Goal: Check status: Check status

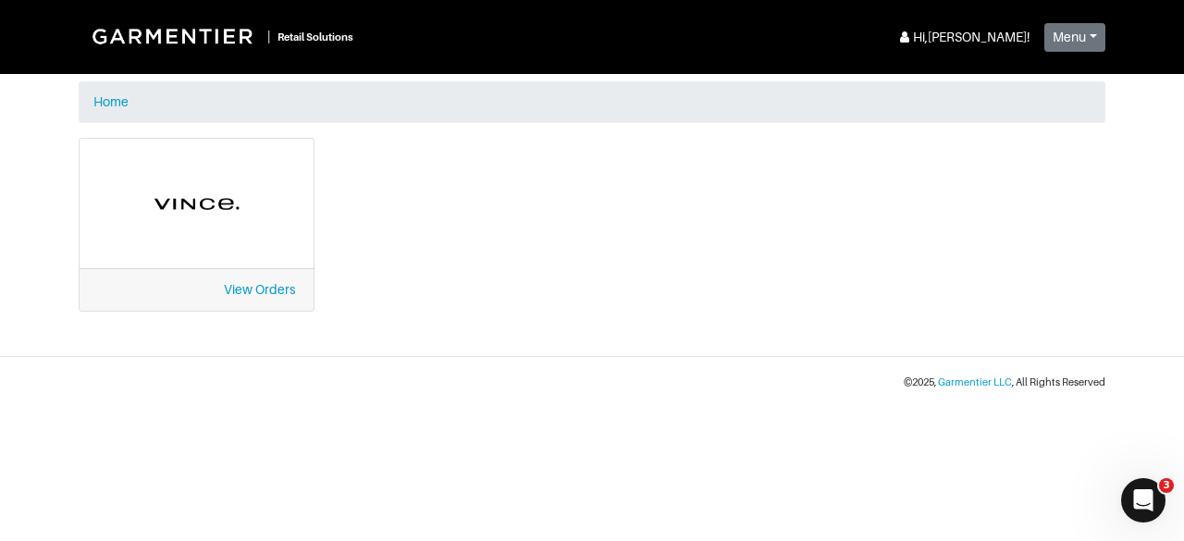
click at [251, 280] on div "View Orders" at bounding box center [197, 289] width 234 height 43
click at [255, 286] on link "View Orders" at bounding box center [259, 289] width 71 height 15
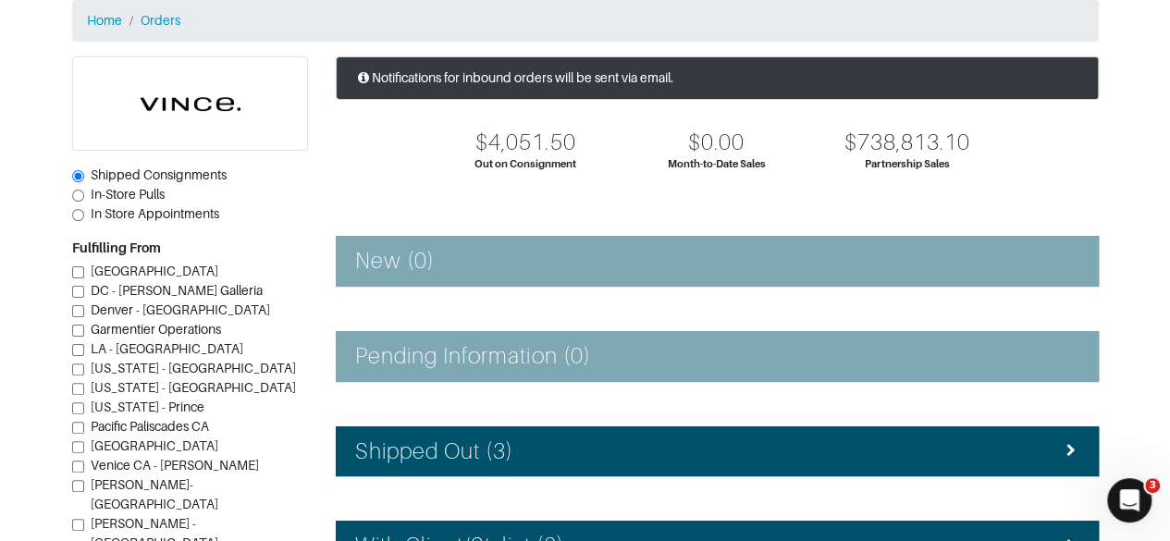
scroll to position [151, 0]
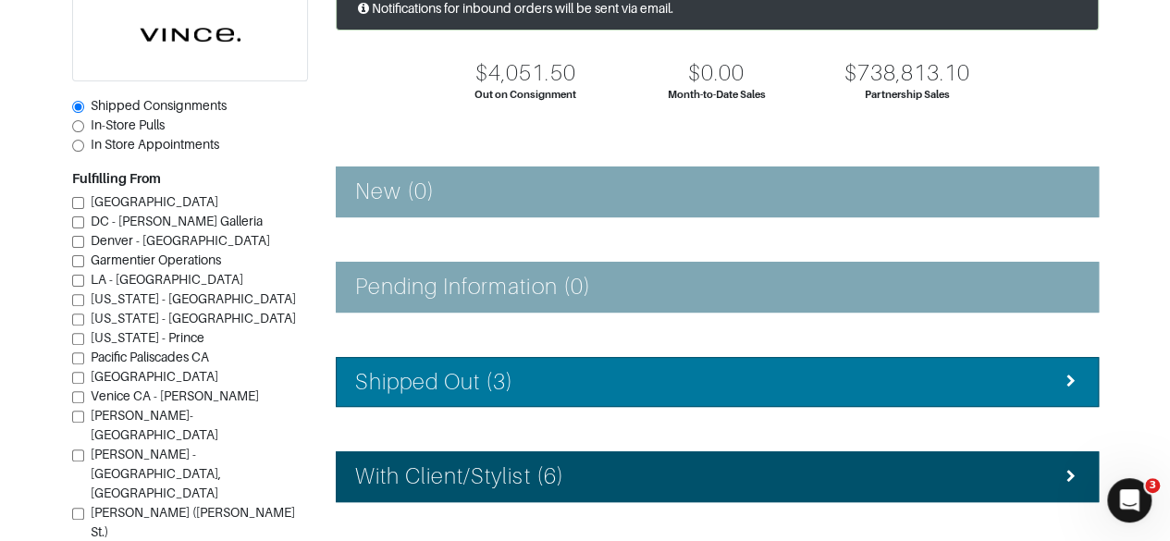
click at [992, 390] on div "Shipped Out (3)" at bounding box center [717, 382] width 724 height 27
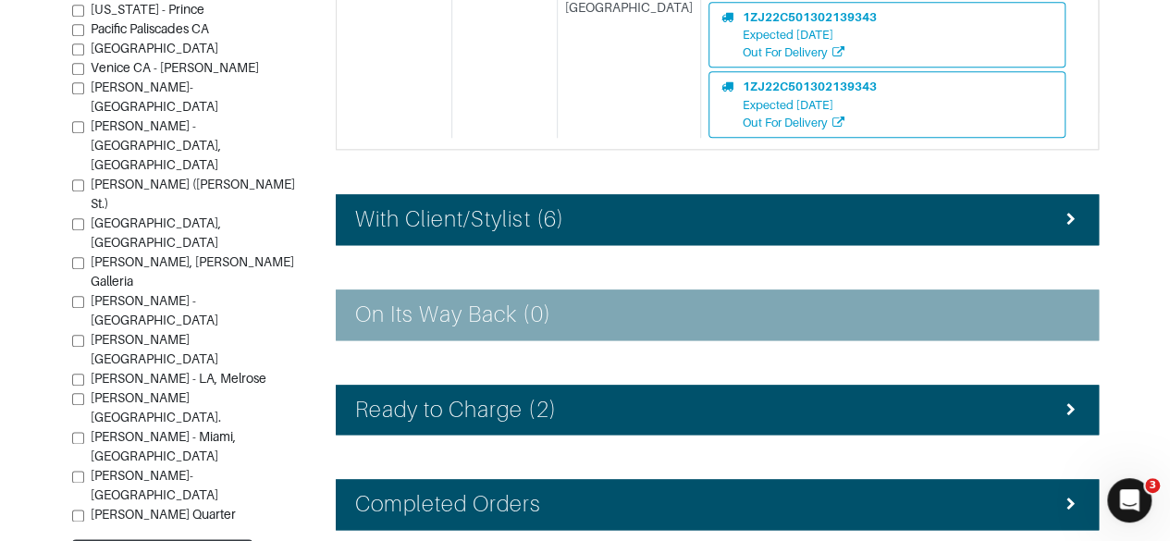
scroll to position [891, 0]
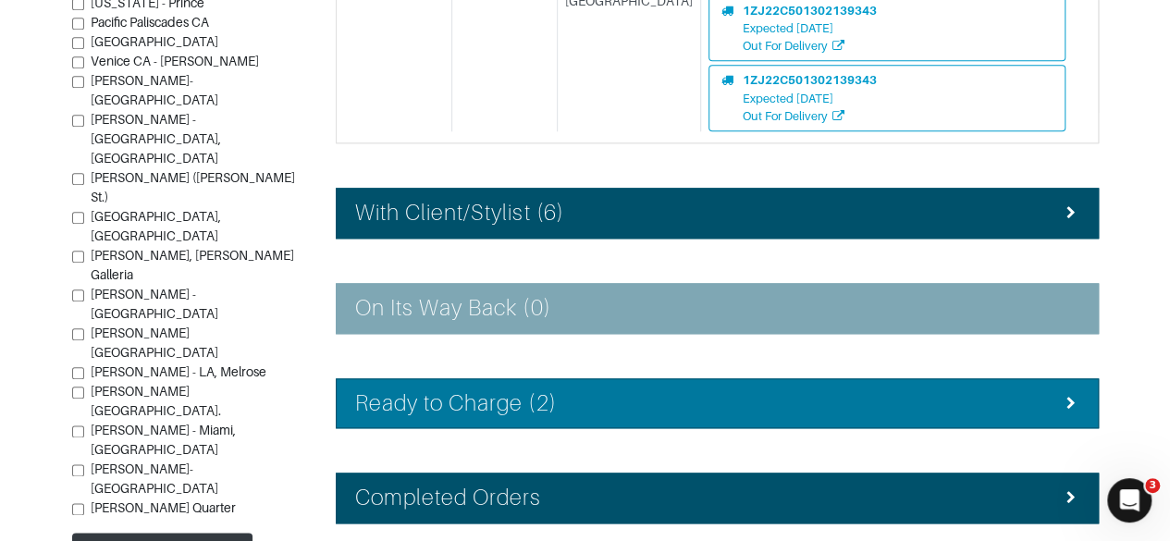
click at [957, 390] on div "Ready to Charge (2)" at bounding box center [717, 403] width 724 height 27
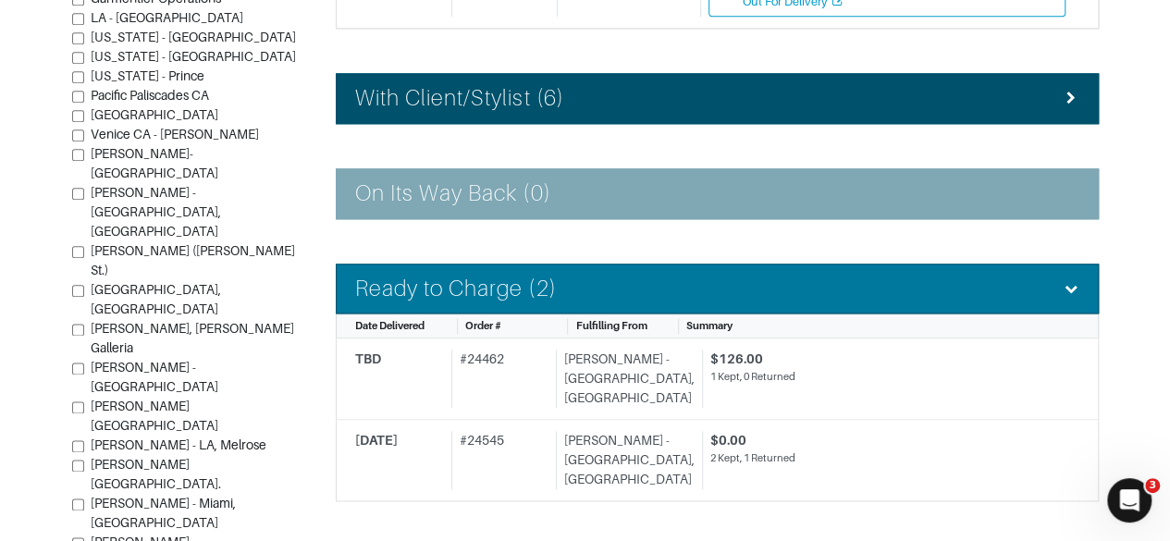
scroll to position [1007, 0]
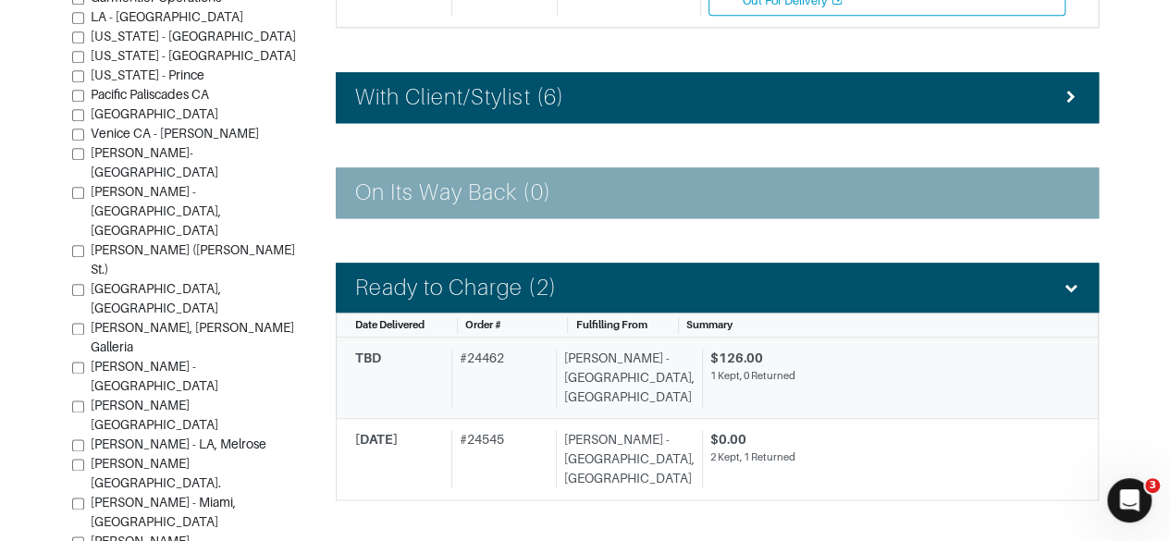
click at [998, 349] on div "$126.00" at bounding box center [887, 358] width 355 height 19
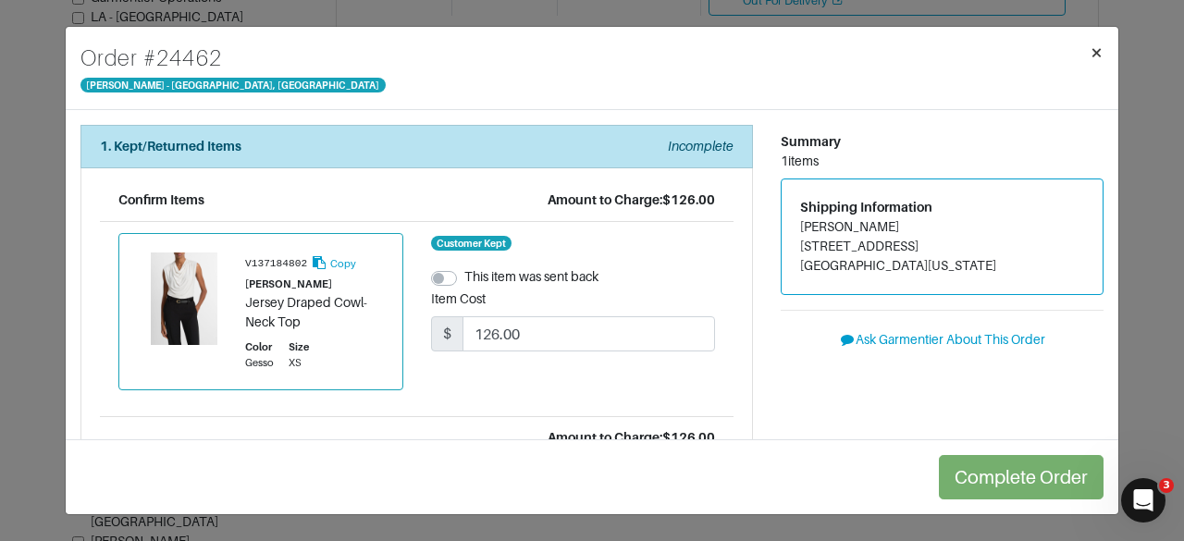
click at [1100, 57] on span "×" at bounding box center [1097, 52] width 14 height 25
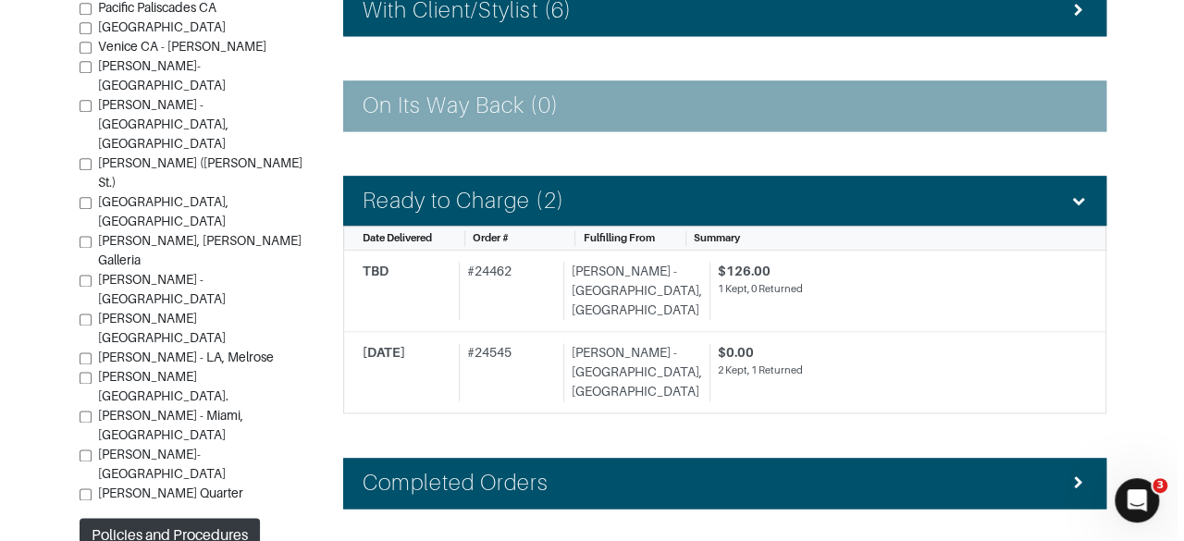
scroll to position [1111, 0]
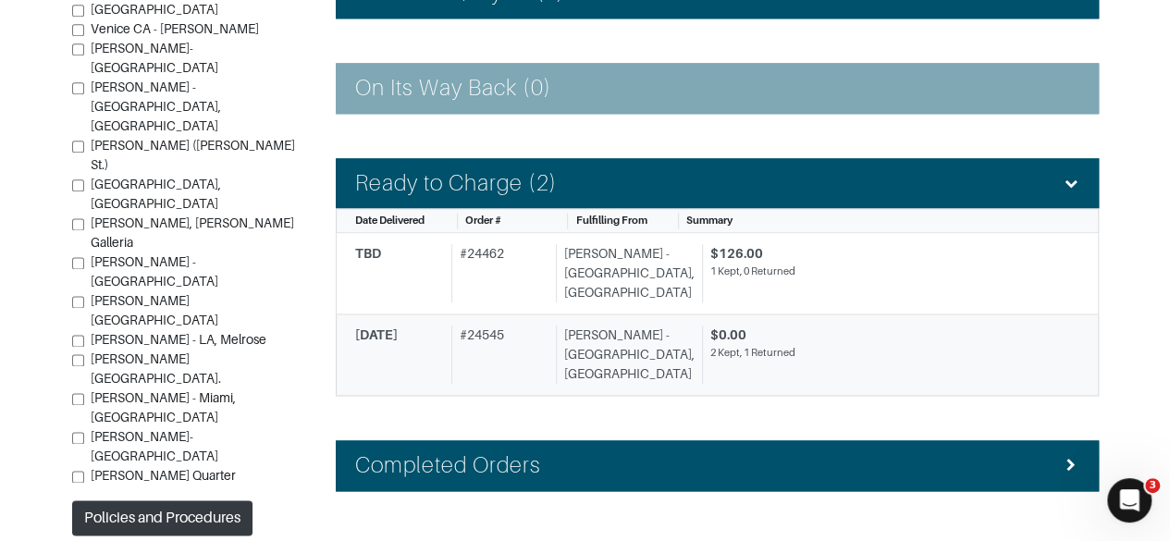
click at [947, 326] on div "$0.00" at bounding box center [887, 335] width 355 height 19
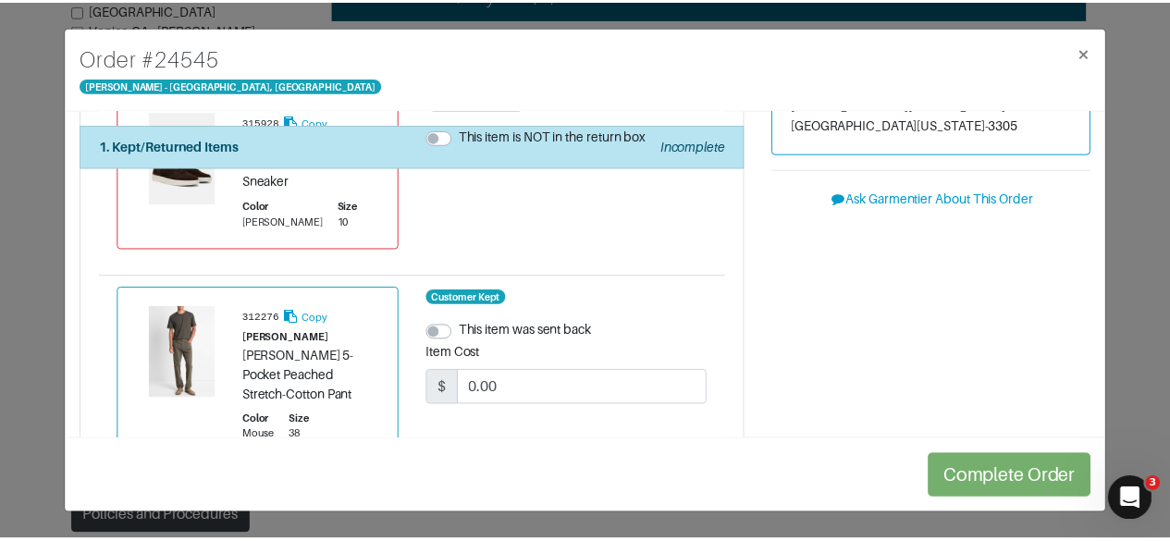
scroll to position [137, 0]
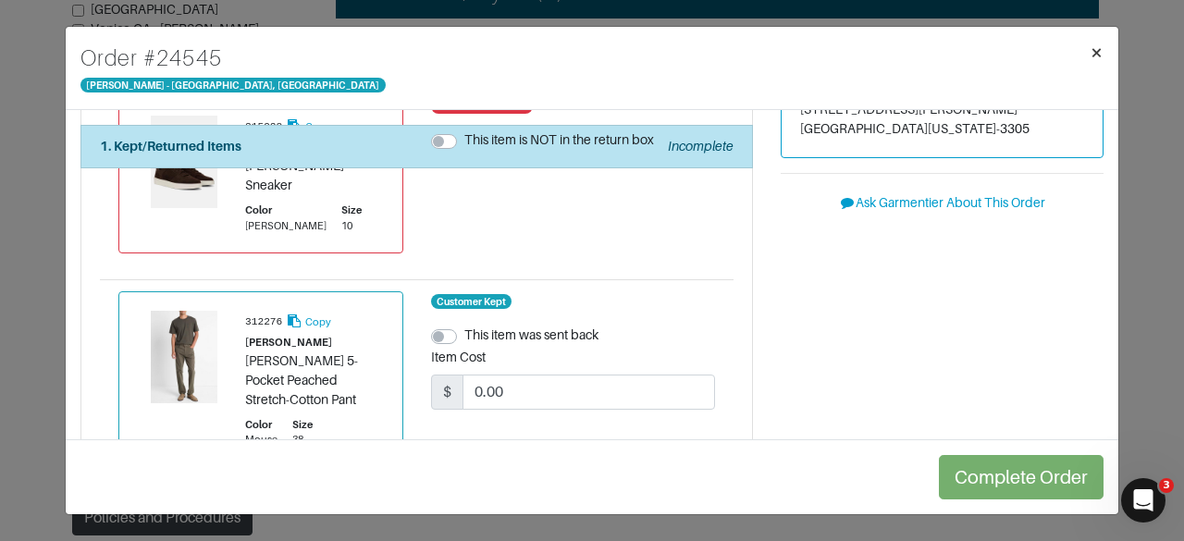
click at [1084, 66] on button "×" at bounding box center [1096, 53] width 43 height 52
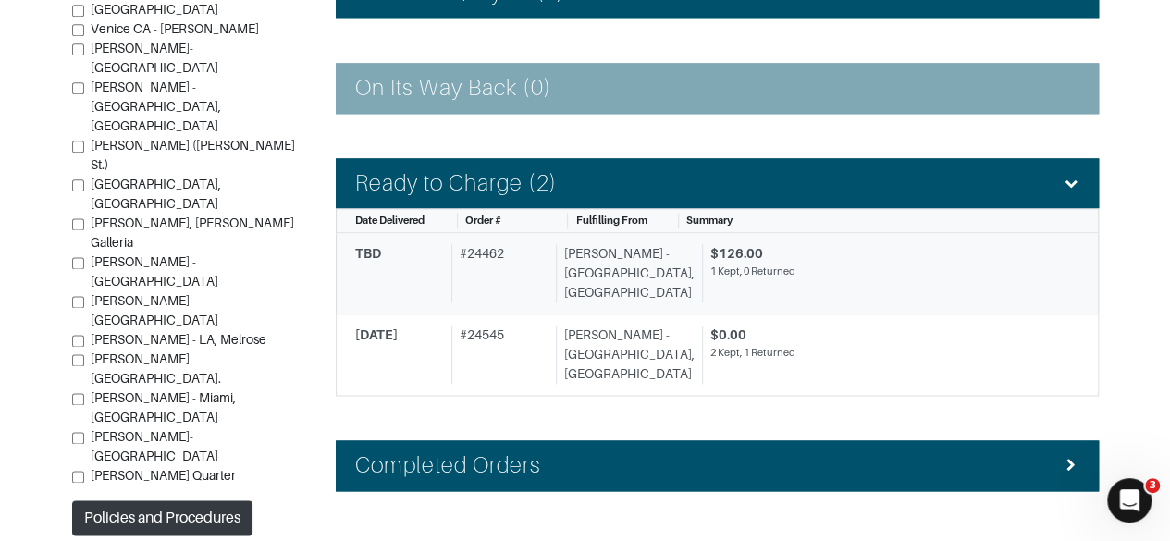
click at [840, 255] on div "$126.00 1 Kept, 0 Returned" at bounding box center [884, 273] width 364 height 58
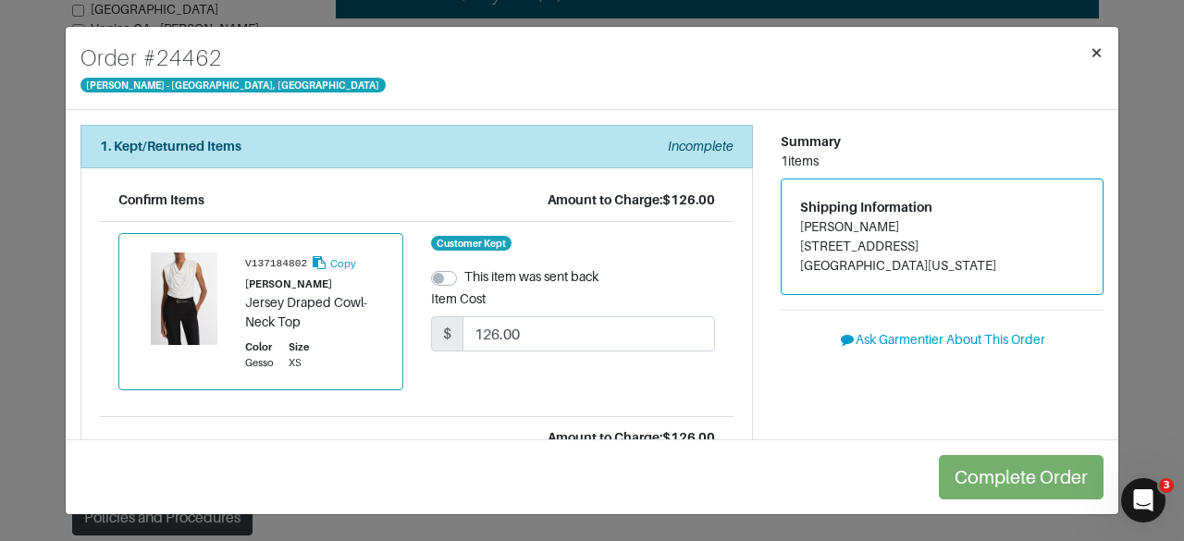
click at [1084, 68] on button "×" at bounding box center [1096, 53] width 43 height 52
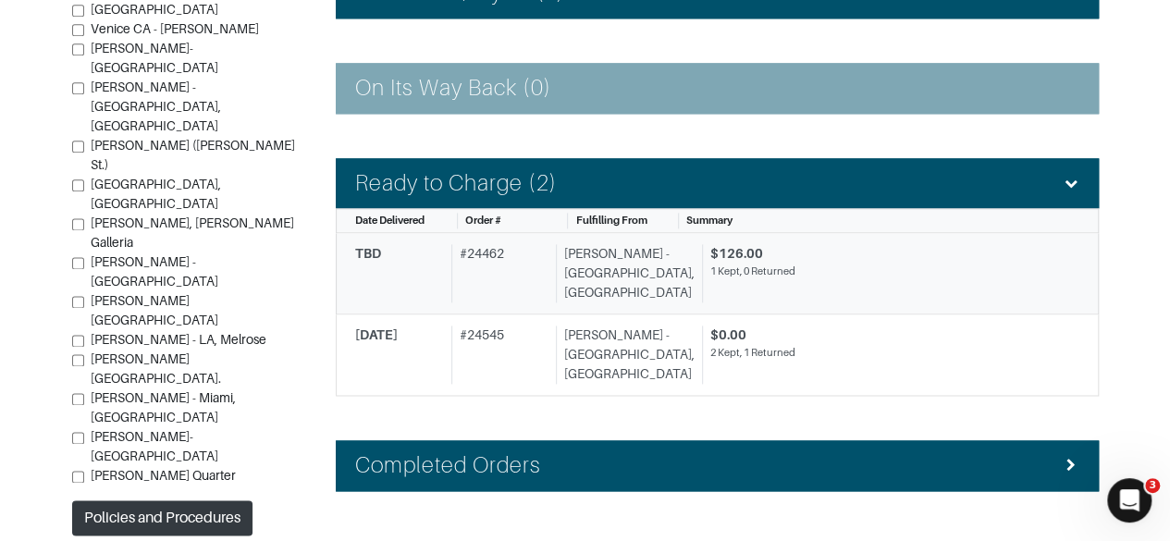
click at [898, 244] on div "$126.00" at bounding box center [887, 253] width 355 height 19
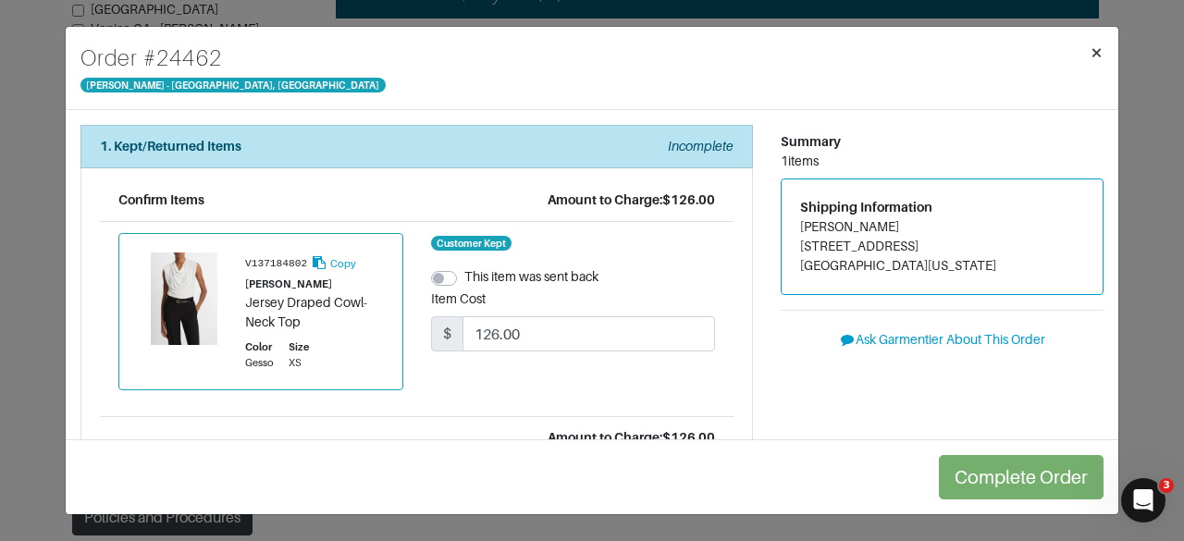
click at [1099, 51] on span "×" at bounding box center [1097, 52] width 14 height 25
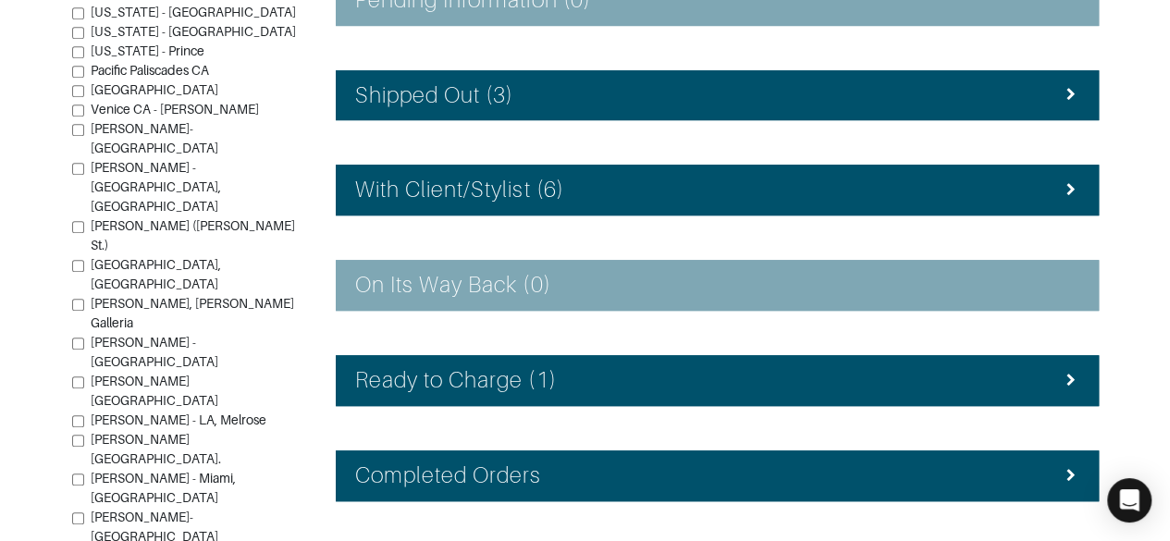
scroll to position [439, 0]
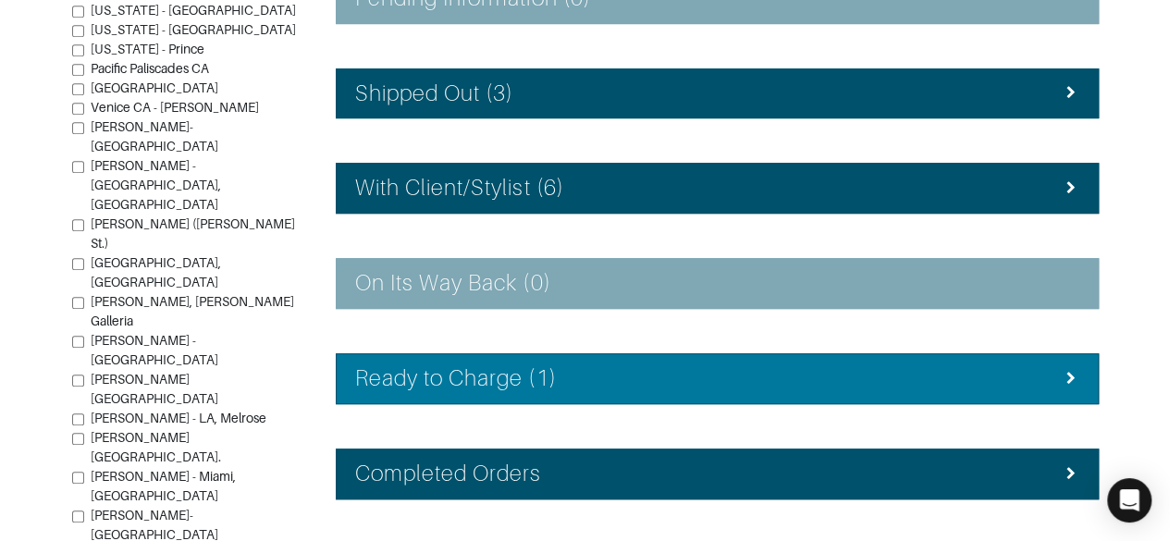
click at [1040, 384] on div "Ready to Charge (1)" at bounding box center [717, 378] width 724 height 27
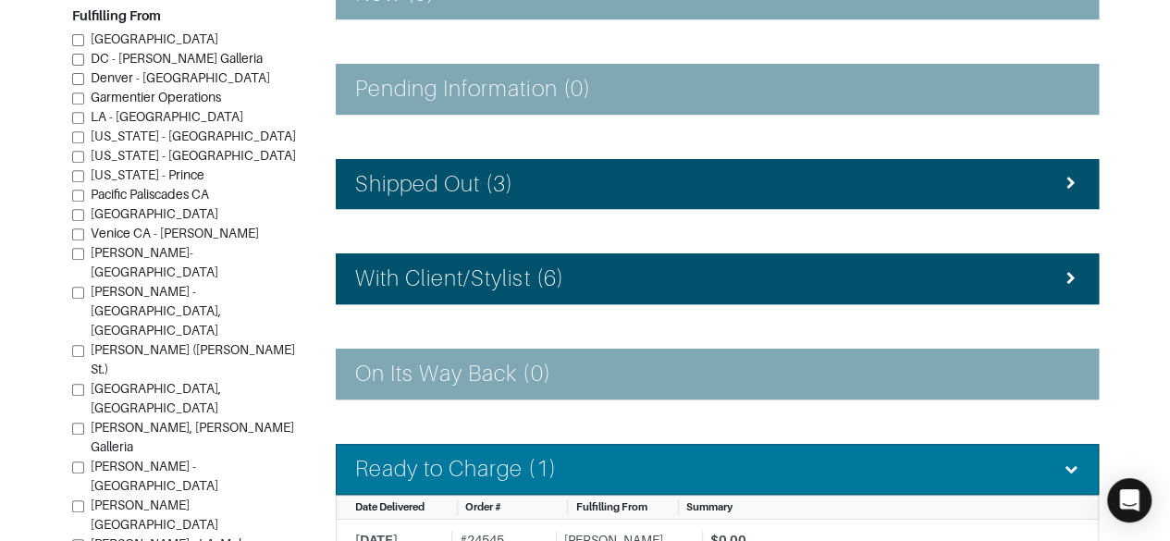
scroll to position [348, 0]
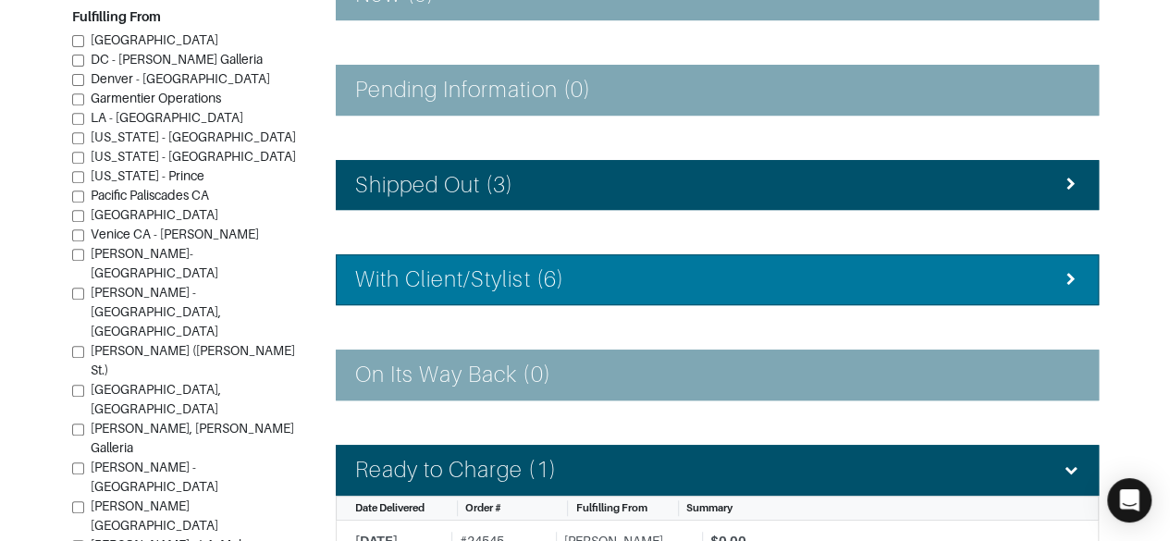
click at [1051, 278] on div "With Client/Stylist (6)" at bounding box center [717, 279] width 724 height 27
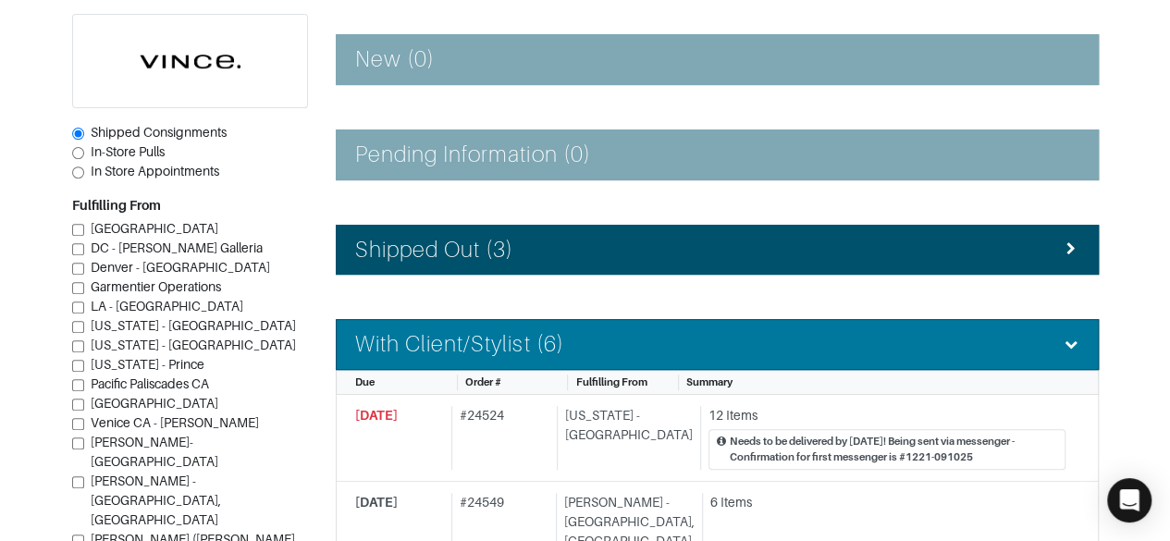
scroll to position [282, 0]
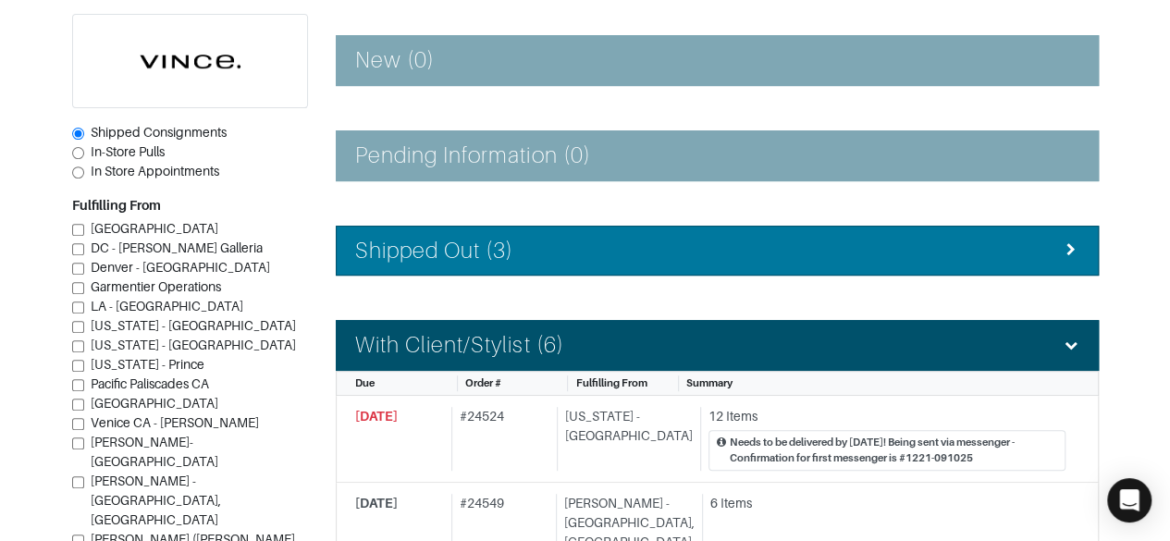
click at [1019, 257] on div "Shipped Out (3)" at bounding box center [717, 251] width 724 height 27
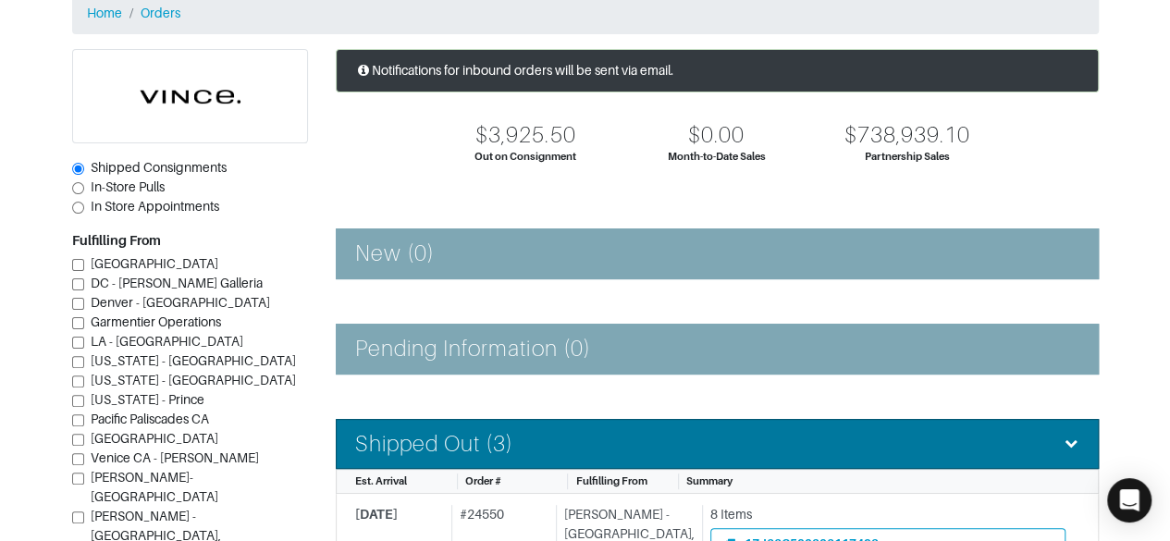
scroll to position [0, 0]
